Goal: Task Accomplishment & Management: Complete application form

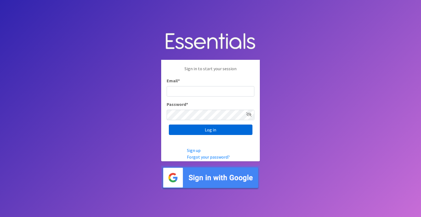
type input "[EMAIL_ADDRESS][DOMAIN_NAME]"
click at [217, 131] on input "Log in" at bounding box center [211, 129] width 84 height 10
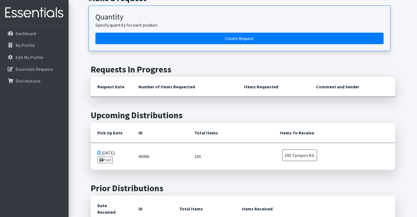
scroll to position [82, 0]
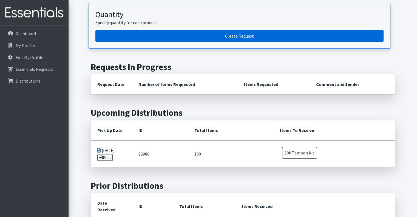
click at [236, 37] on link "Create Request" at bounding box center [239, 36] width 288 height 12
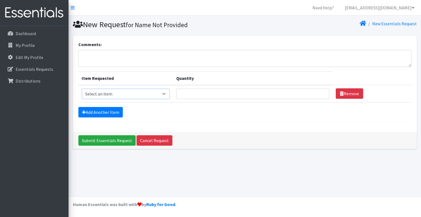
click at [118, 95] on select "Select an item Pad Kits Tampon Kit" at bounding box center [126, 94] width 88 height 10
select select "12263"
click at [82, 89] on select "Select an item Pad Kits Tampon Kit" at bounding box center [126, 94] width 88 height 10
click at [197, 93] on input "Quantity" at bounding box center [252, 94] width 153 height 10
type input "100"
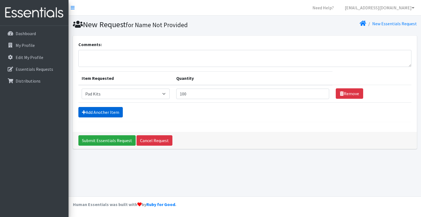
click at [95, 112] on link "Add Another Item" at bounding box center [100, 112] width 44 height 10
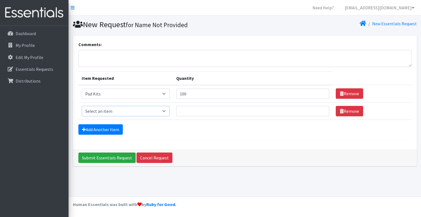
click at [99, 111] on select "Select an item Pad Kits Tampon Kit" at bounding box center [126, 111] width 88 height 10
select select "12262"
click at [82, 106] on select "Select an item Pad Kits Tampon Kit" at bounding box center [126, 111] width 88 height 10
click at [193, 113] on input "Quantity" at bounding box center [252, 111] width 153 height 10
type input "100"
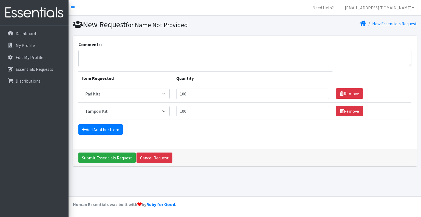
click at [192, 132] on div "Add Another Item" at bounding box center [244, 129] width 333 height 10
click at [105, 157] on input "Submit Essentials Request" at bounding box center [106, 157] width 57 height 10
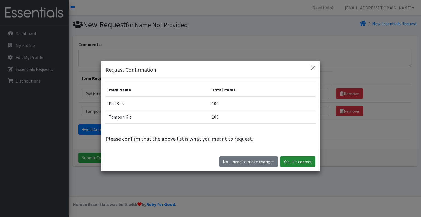
click at [292, 161] on button "Yes, it's correct" at bounding box center [297, 161] width 35 height 10
